Goal: Task Accomplishment & Management: Use online tool/utility

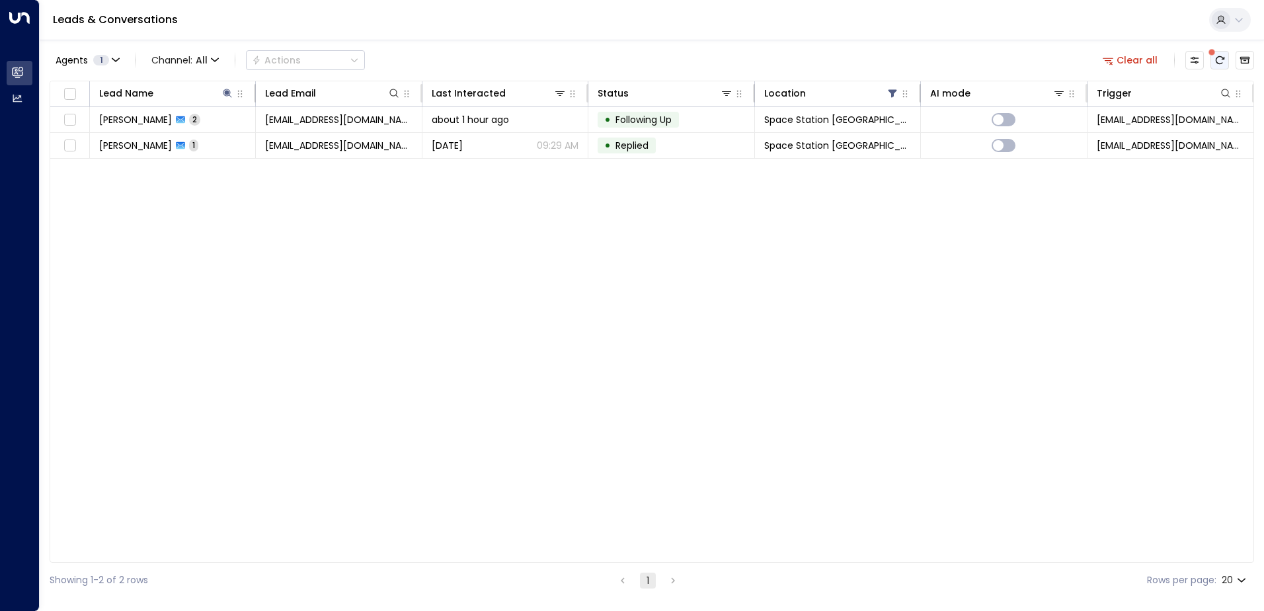
click at [1217, 64] on icon "There are new threads available. Refresh the grid to view the latest updates." at bounding box center [1219, 60] width 11 height 11
click at [229, 97] on icon at bounding box center [227, 93] width 11 height 11
drag, startPoint x: 169, startPoint y: 141, endPoint x: 49, endPoint y: 143, distance: 119.7
click at [49, 143] on body "Overview Leads & Conversations Leads & Conversations Analytics Analytics Leads …" at bounding box center [632, 299] width 1264 height 598
type input "*"
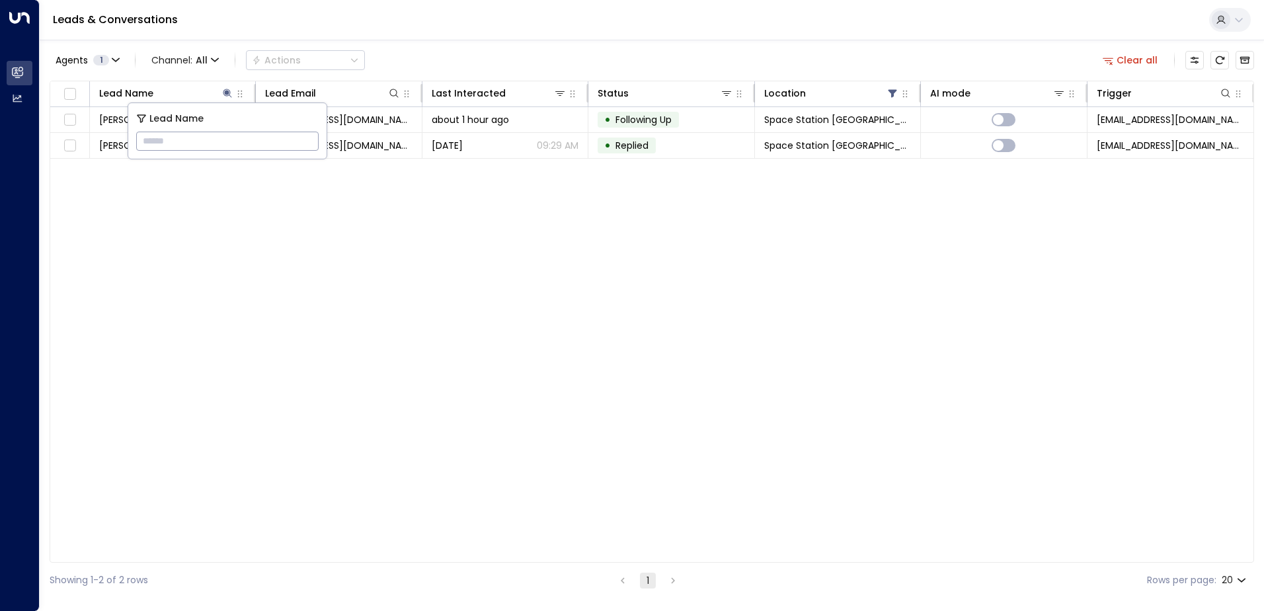
click at [285, 315] on div "Lead Name Lead Email Last Interacted Status Location AI mode Trigger [PERSON_NA…" at bounding box center [652, 322] width 1204 height 482
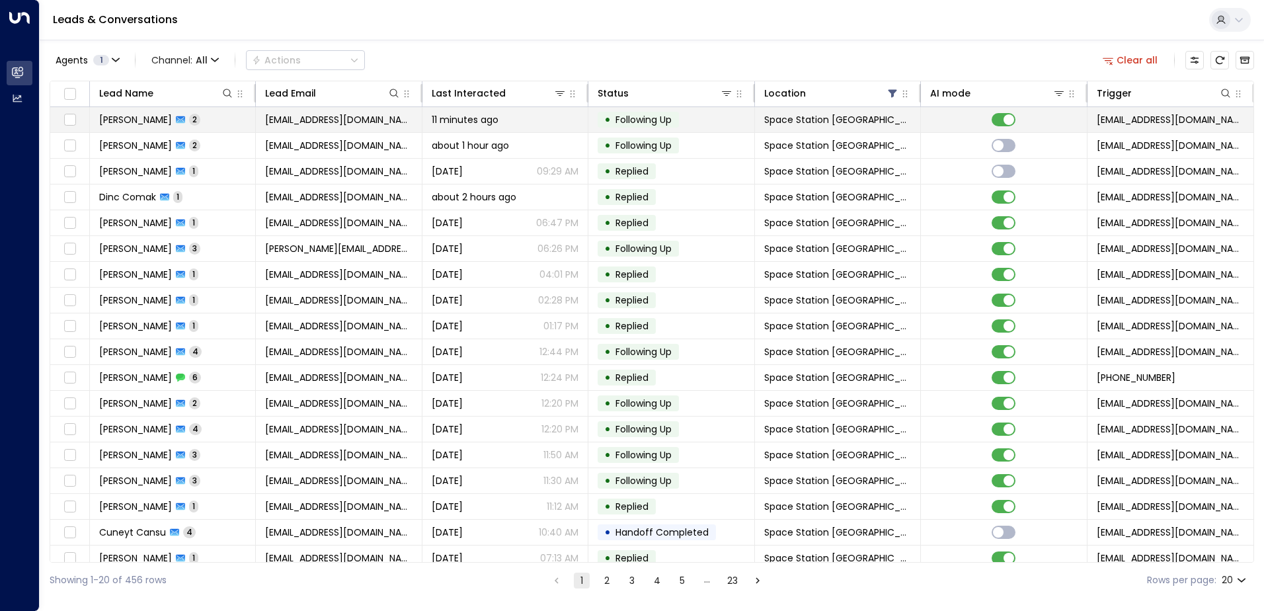
click at [158, 118] on span "[PERSON_NAME]" at bounding box center [135, 119] width 73 height 13
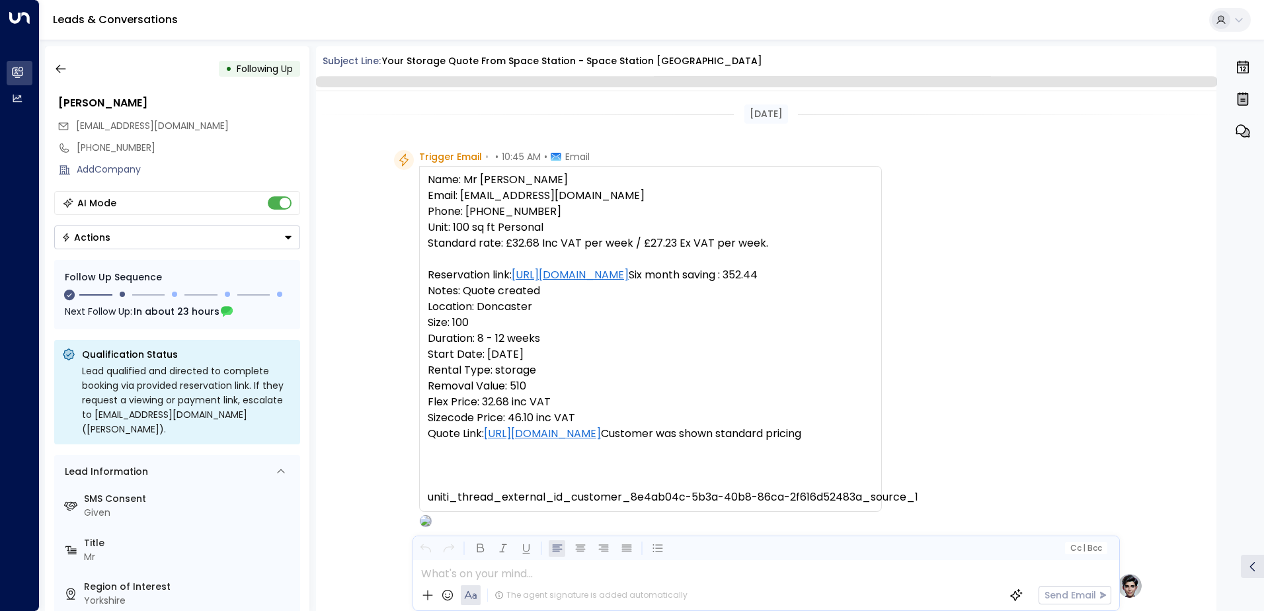
scroll to position [1075, 0]
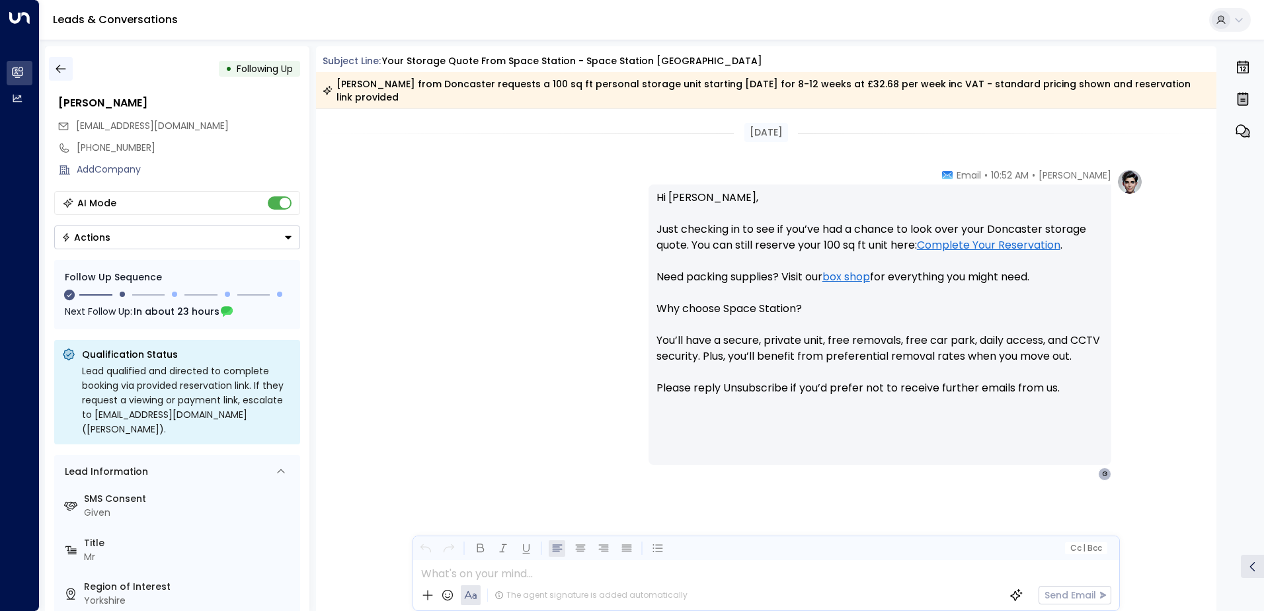
click at [64, 65] on icon "button" at bounding box center [60, 68] width 13 height 13
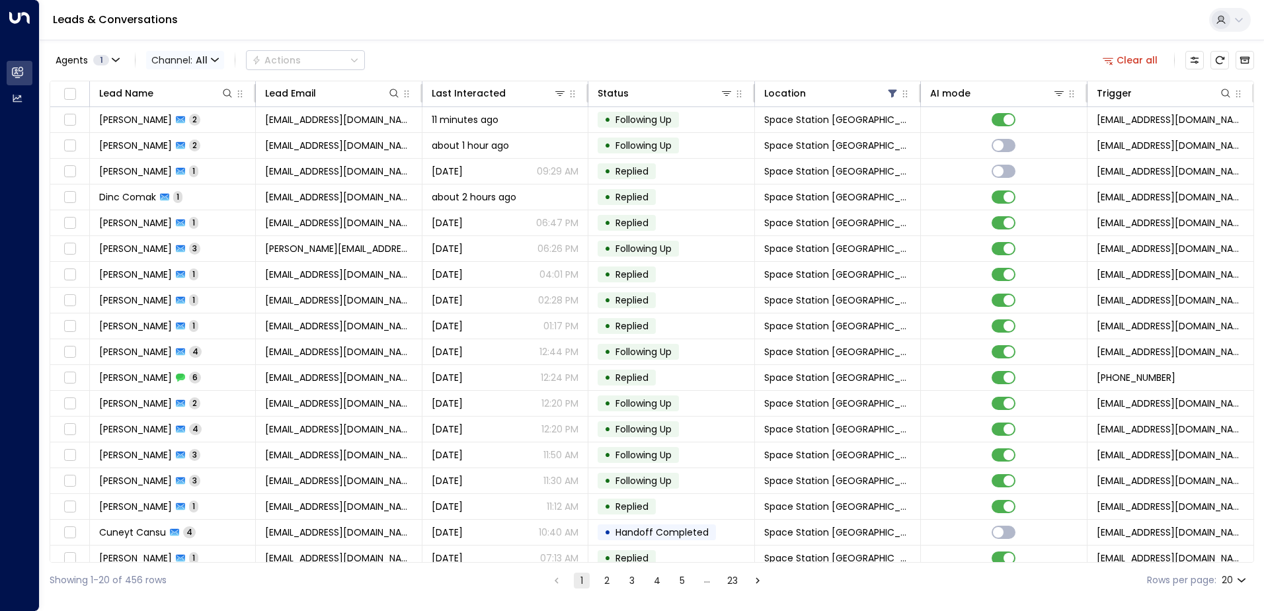
click at [204, 61] on span "All" at bounding box center [202, 60] width 12 height 11
click at [175, 115] on span "SMS" at bounding box center [170, 112] width 19 height 14
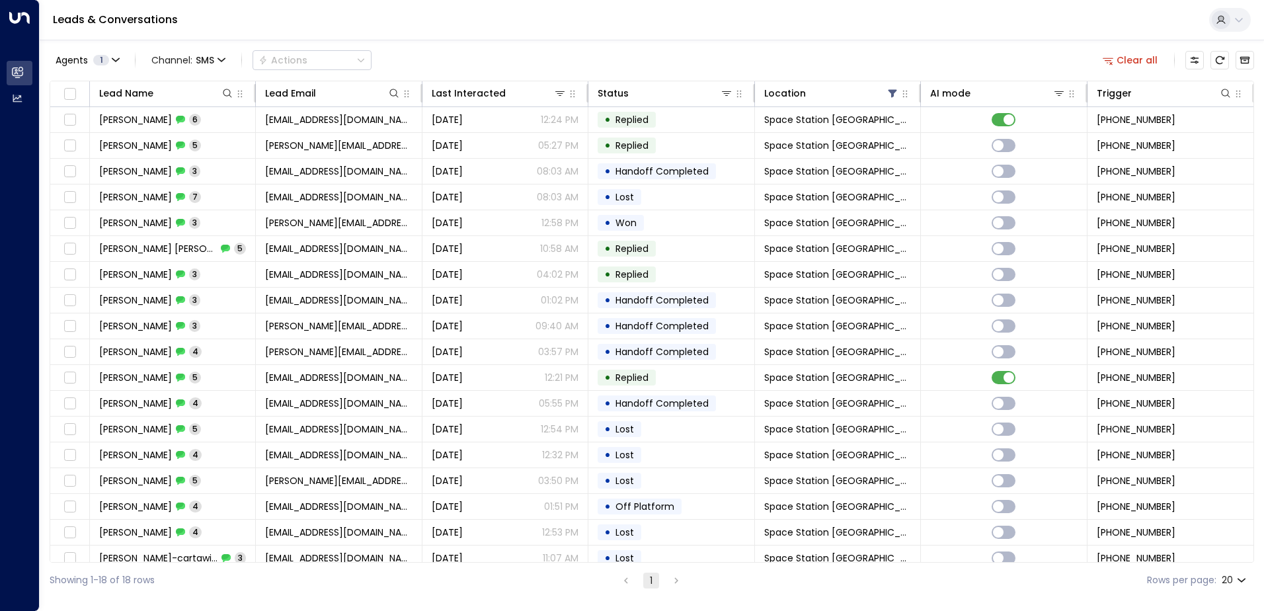
click at [175, 115] on td "[PERSON_NAME] 6" at bounding box center [173, 119] width 166 height 25
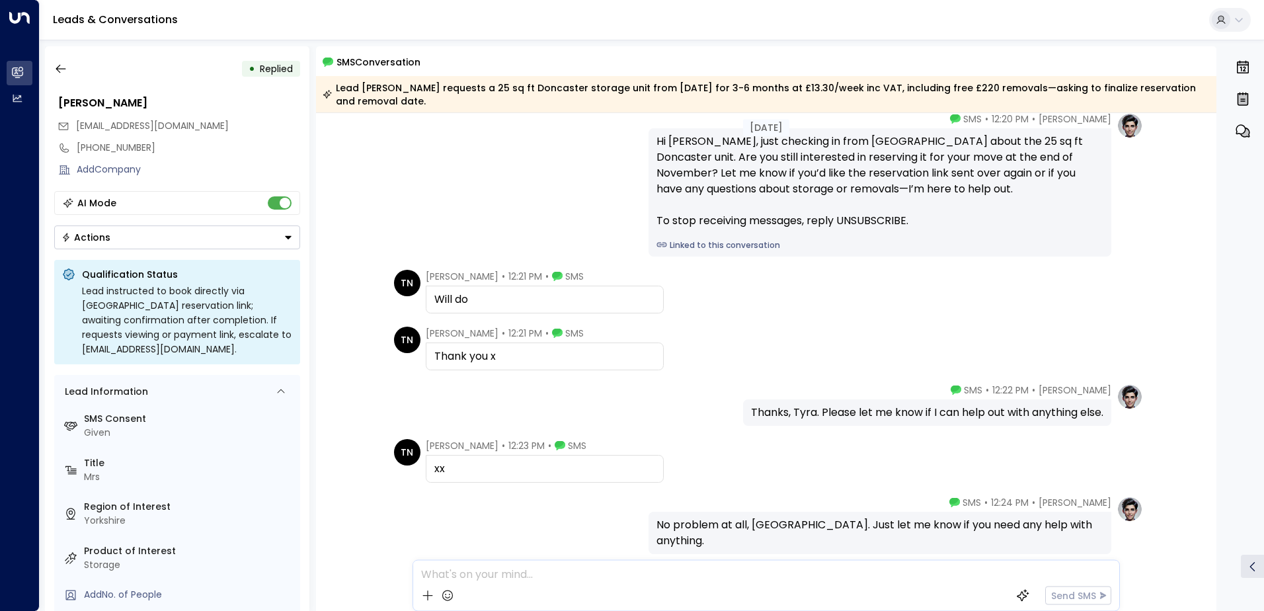
scroll to position [119, 0]
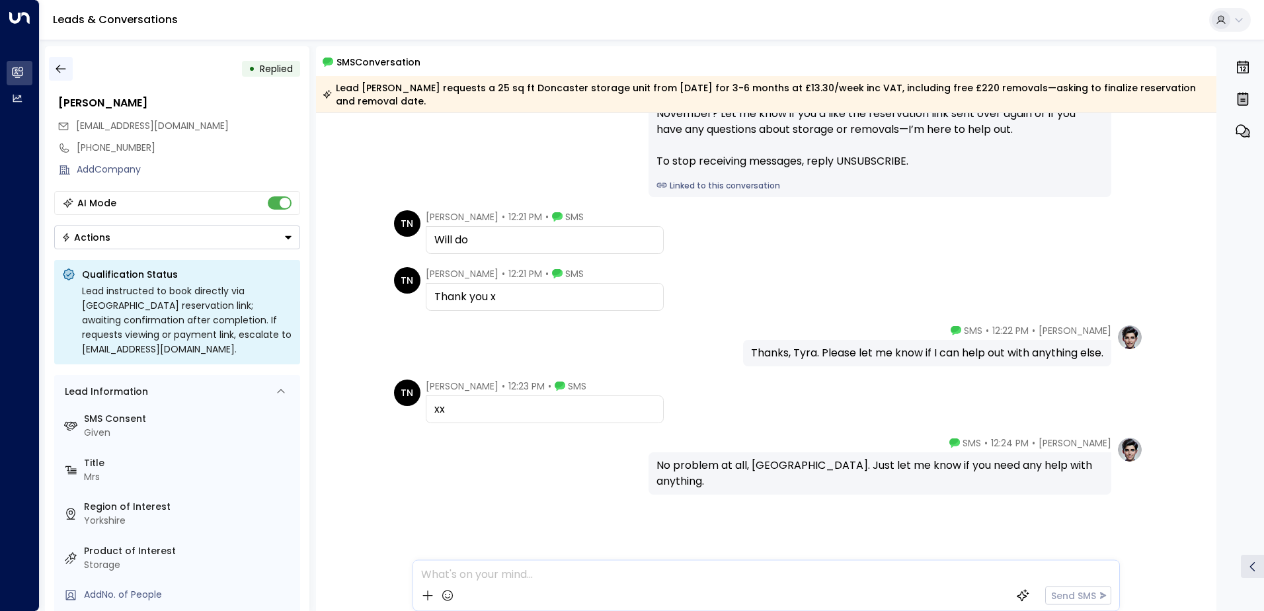
click at [61, 69] on icon "button" at bounding box center [60, 68] width 13 height 13
